Goal: Find specific page/section: Find specific page/section

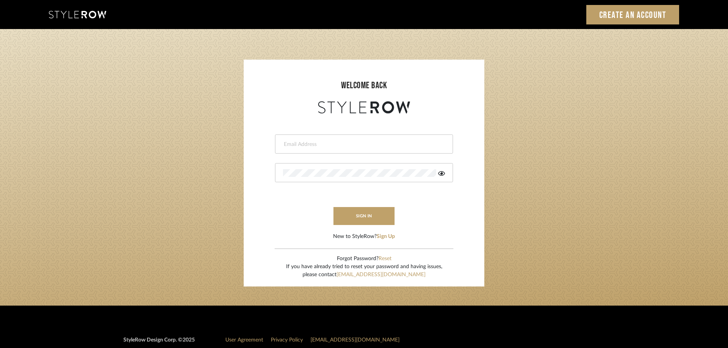
click at [310, 139] on div at bounding box center [364, 143] width 178 height 19
click at [298, 144] on input "email" at bounding box center [363, 145] width 160 height 8
type input "persimmon.design@outlook.com"
click at [349, 216] on button "sign in" at bounding box center [363, 216] width 61 height 18
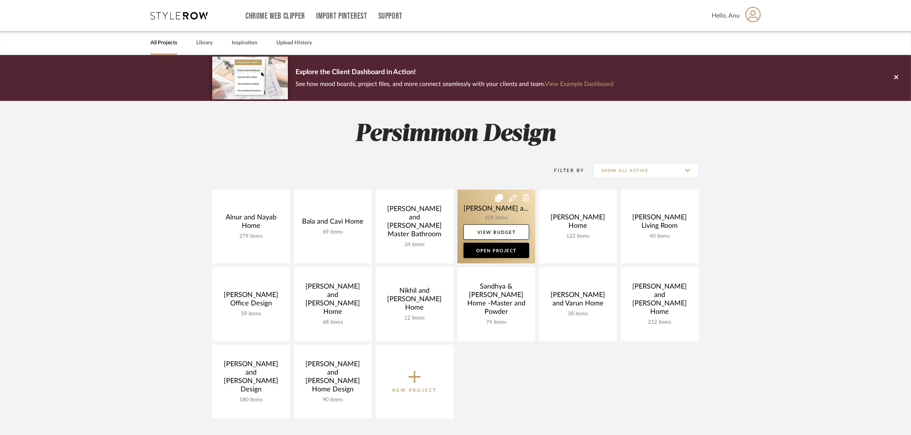
click at [478, 204] on link at bounding box center [497, 226] width 78 height 74
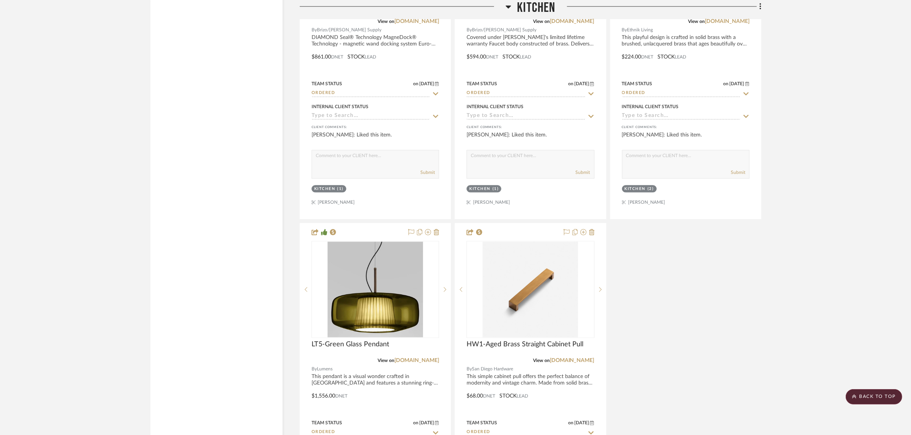
scroll to position [2435, 0]
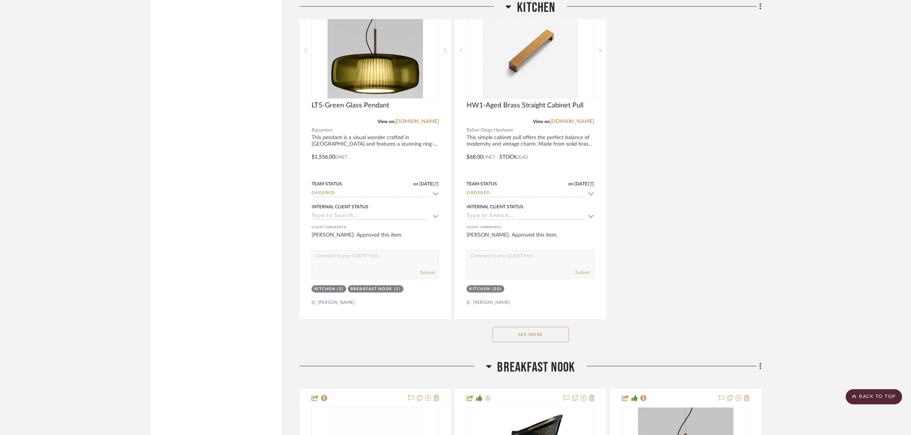
click at [530, 327] on button "See More" at bounding box center [531, 334] width 76 height 15
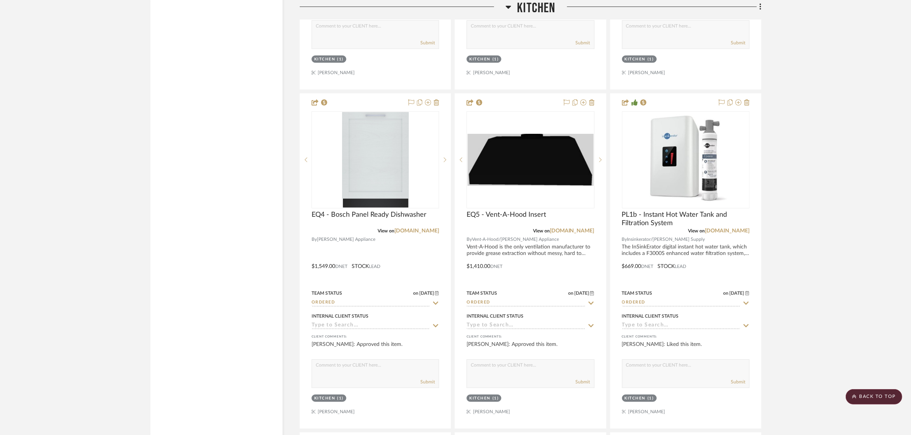
scroll to position [2960, 0]
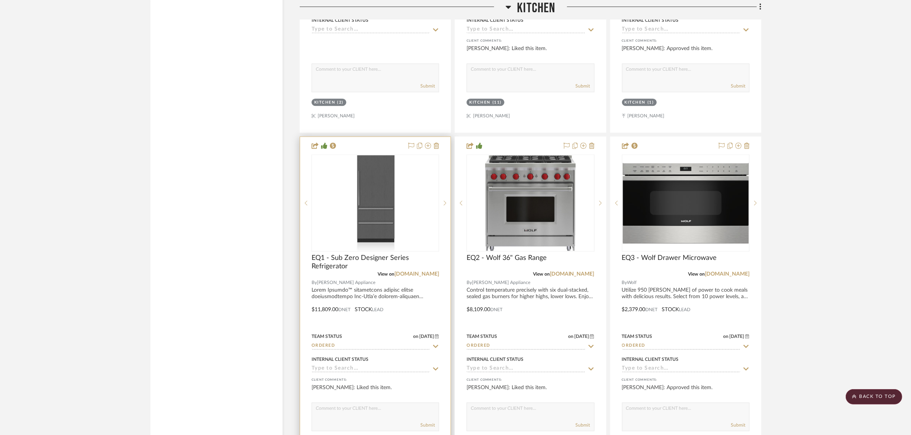
click at [354, 187] on div at bounding box center [376, 202] width 128 height 97
click at [408, 270] on div "View on [DOMAIN_NAME]" at bounding box center [376, 273] width 128 height 7
click at [418, 271] on link "[DOMAIN_NAME]" at bounding box center [417, 273] width 45 height 5
click at [375, 178] on img "0" at bounding box center [375, 202] width 39 height 95
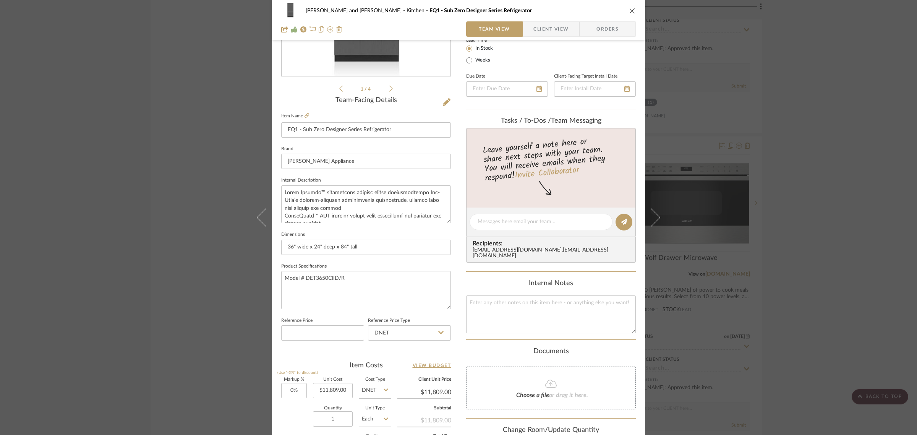
scroll to position [143, 0]
click at [859, 62] on div "[PERSON_NAME] and [PERSON_NAME] Home Kitchen EQ1 - Sub Zero Designer Series Ref…" at bounding box center [458, 217] width 917 height 435
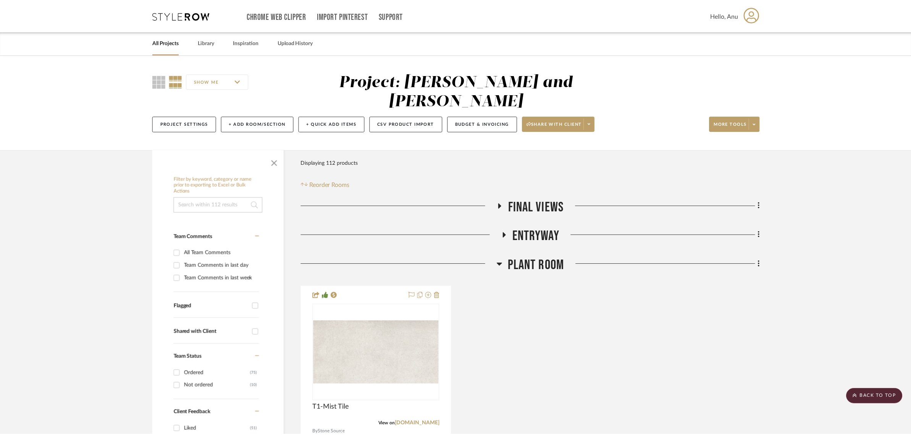
scroll to position [2960, 0]
